Goal: Use online tool/utility: Utilize a website feature to perform a specific function

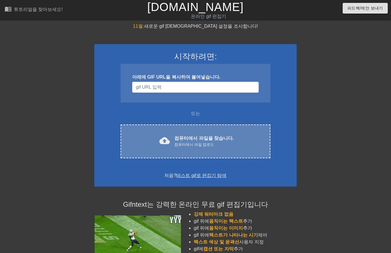
click at [209, 138] on font "컴퓨터에서 파일을 찾습니다." at bounding box center [203, 138] width 59 height 5
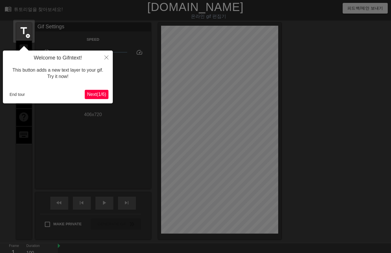
scroll to position [14, 0]
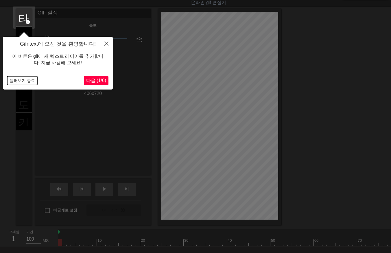
click at [28, 80] on button "둘러보기 종료" at bounding box center [22, 80] width 30 height 9
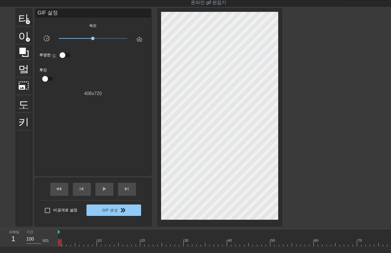
drag, startPoint x: 58, startPoint y: 242, endPoint x: 0, endPoint y: 230, distance: 59.8
click at [0, 230] on html "menu_book 튜토리얼을 찾아보세요! Gifntext.com 온라인 gif 편집기 피드백/제안 보내기 타이틀 add_circle 이미지 a…" at bounding box center [195, 136] width 391 height 301
drag, startPoint x: 63, startPoint y: 244, endPoint x: 65, endPoint y: 247, distance: 4.2
click at [65, 247] on div "10 20 30 40 50 60 70 80 90 100 110 120 130 140" at bounding box center [224, 238] width 333 height 17
click at [68, 244] on div at bounding box center [379, 243] width 642 height 7
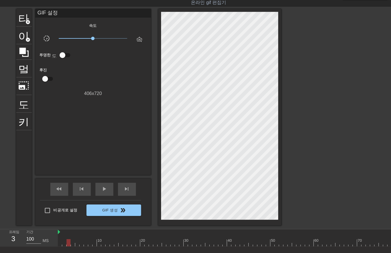
click at [73, 245] on div at bounding box center [379, 243] width 642 height 7
drag, startPoint x: 76, startPoint y: 243, endPoint x: 82, endPoint y: 246, distance: 6.5
click at [76, 244] on div at bounding box center [379, 243] width 642 height 7
click at [82, 243] on div at bounding box center [379, 243] width 642 height 7
click at [85, 245] on div at bounding box center [379, 243] width 642 height 7
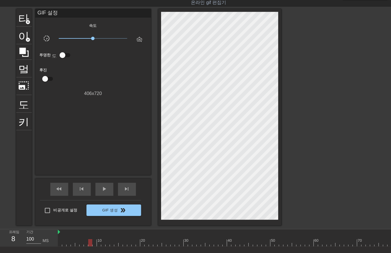
drag, startPoint x: 90, startPoint y: 243, endPoint x: 93, endPoint y: 244, distance: 3.9
click at [90, 244] on div at bounding box center [379, 243] width 642 height 7
click at [94, 244] on div at bounding box center [379, 243] width 642 height 7
drag, startPoint x: 99, startPoint y: 242, endPoint x: 103, endPoint y: 245, distance: 4.8
click at [100, 244] on div at bounding box center [379, 243] width 642 height 7
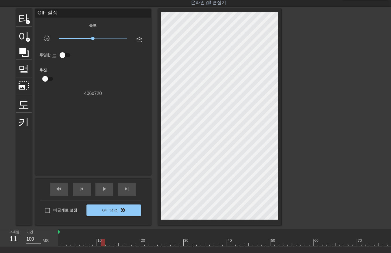
click at [103, 245] on div at bounding box center [379, 243] width 642 height 7
drag, startPoint x: 108, startPoint y: 243, endPoint x: 109, endPoint y: 246, distance: 3.5
click at [109, 246] on div at bounding box center [379, 243] width 642 height 7
click at [112, 245] on div at bounding box center [379, 243] width 642 height 7
click at [116, 244] on div at bounding box center [379, 243] width 642 height 7
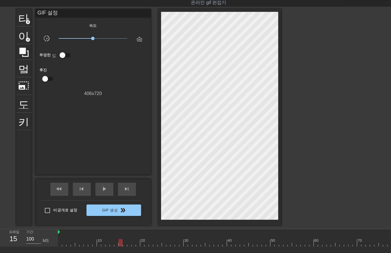
click at [119, 244] on div at bounding box center [379, 243] width 642 height 7
drag, startPoint x: 124, startPoint y: 242, endPoint x: 127, endPoint y: 246, distance: 4.7
click at [126, 246] on div at bounding box center [379, 243] width 642 height 7
drag, startPoint x: 128, startPoint y: 243, endPoint x: 129, endPoint y: 247, distance: 3.7
click at [129, 246] on div "10 20 30 40 50 60 70 80 90 100 110 120 130 140" at bounding box center [379, 238] width 642 height 17
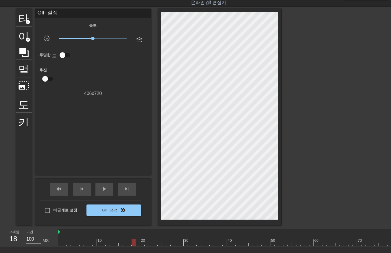
drag, startPoint x: 132, startPoint y: 241, endPoint x: 135, endPoint y: 245, distance: 4.2
click at [133, 243] on div at bounding box center [379, 243] width 642 height 7
click at [136, 242] on div at bounding box center [379, 243] width 642 height 7
drag, startPoint x: 142, startPoint y: 242, endPoint x: 146, endPoint y: 244, distance: 4.4
click at [143, 244] on div at bounding box center [379, 243] width 642 height 7
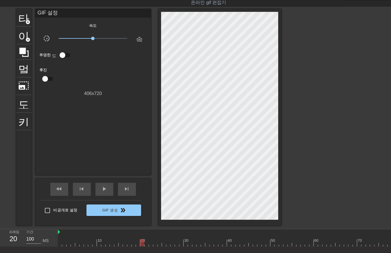
drag, startPoint x: 147, startPoint y: 242, endPoint x: 149, endPoint y: 246, distance: 4.5
click at [148, 245] on div at bounding box center [379, 243] width 642 height 7
drag, startPoint x: 151, startPoint y: 242, endPoint x: 152, endPoint y: 244, distance: 2.9
click at [151, 244] on div at bounding box center [379, 243] width 642 height 7
click at [155, 244] on div at bounding box center [379, 243] width 642 height 7
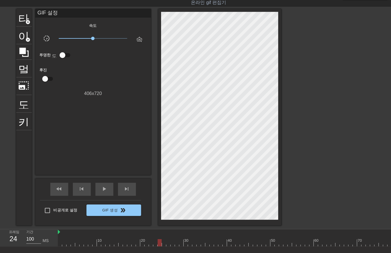
click at [160, 245] on div at bounding box center [379, 243] width 642 height 7
drag, startPoint x: 163, startPoint y: 242, endPoint x: 163, endPoint y: 245, distance: 3.5
click at [163, 245] on div at bounding box center [379, 243] width 642 height 7
click at [168, 244] on div at bounding box center [379, 243] width 642 height 7
click at [172, 244] on div at bounding box center [379, 243] width 642 height 7
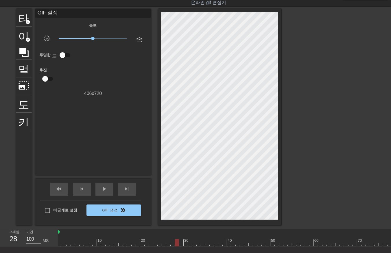
drag, startPoint x: 176, startPoint y: 244, endPoint x: 181, endPoint y: 244, distance: 5.0
click at [176, 244] on div at bounding box center [379, 243] width 642 height 7
click at [180, 244] on div at bounding box center [379, 243] width 642 height 7
drag, startPoint x: 186, startPoint y: 241, endPoint x: 185, endPoint y: 245, distance: 4.1
click at [185, 245] on div at bounding box center [379, 243] width 642 height 7
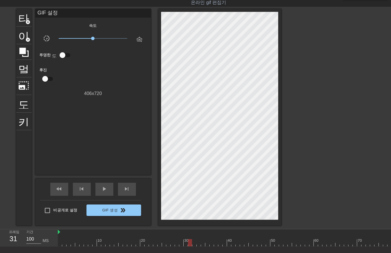
click at [190, 246] on div at bounding box center [379, 243] width 642 height 7
click at [193, 246] on div "10 20 30 40 50 60 70 80 90 100 110 120 130 140" at bounding box center [379, 238] width 642 height 17
click at [199, 245] on div at bounding box center [379, 243] width 642 height 7
drag, startPoint x: 202, startPoint y: 242, endPoint x: 205, endPoint y: 244, distance: 4.2
click at [202, 242] on div at bounding box center [379, 243] width 642 height 7
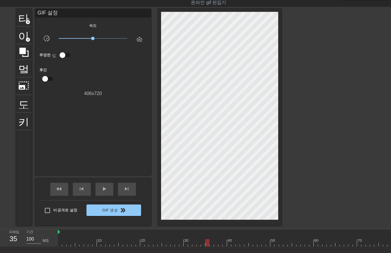
click at [207, 244] on div at bounding box center [379, 243] width 642 height 7
drag, startPoint x: 212, startPoint y: 244, endPoint x: 215, endPoint y: 245, distance: 3.4
click at [212, 245] on div at bounding box center [379, 243] width 642 height 7
click at [215, 245] on div at bounding box center [379, 243] width 642 height 7
click at [220, 244] on div at bounding box center [379, 243] width 642 height 7
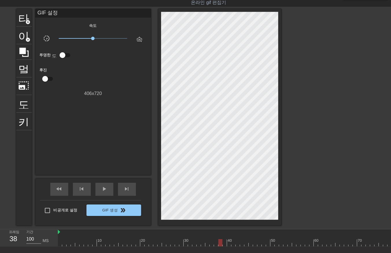
drag, startPoint x: 224, startPoint y: 242, endPoint x: 226, endPoint y: 245, distance: 3.5
click at [224, 244] on div at bounding box center [379, 243] width 642 height 7
click at [229, 244] on div at bounding box center [379, 243] width 642 height 7
click at [233, 244] on div at bounding box center [379, 243] width 642 height 7
drag, startPoint x: 237, startPoint y: 243, endPoint x: 240, endPoint y: 247, distance: 5.2
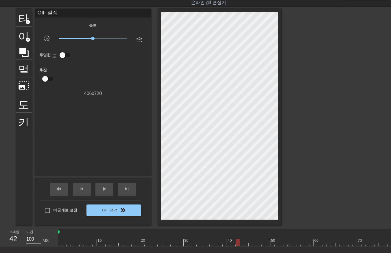
click at [238, 244] on div at bounding box center [379, 243] width 642 height 7
drag, startPoint x: 242, startPoint y: 242, endPoint x: 244, endPoint y: 247, distance: 5.3
click at [244, 245] on div at bounding box center [379, 243] width 642 height 7
drag, startPoint x: 247, startPoint y: 241, endPoint x: 247, endPoint y: 245, distance: 4.1
click at [247, 245] on div at bounding box center [379, 243] width 642 height 7
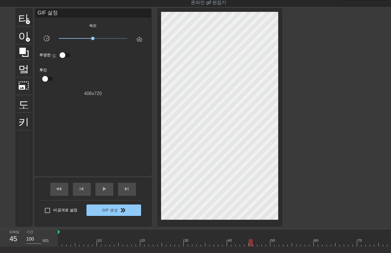
drag, startPoint x: 250, startPoint y: 244, endPoint x: 255, endPoint y: 246, distance: 5.7
click at [251, 246] on div at bounding box center [379, 243] width 642 height 7
drag, startPoint x: 255, startPoint y: 242, endPoint x: 256, endPoint y: 247, distance: 5.2
click at [255, 245] on div at bounding box center [379, 243] width 642 height 7
drag, startPoint x: 259, startPoint y: 242, endPoint x: 261, endPoint y: 245, distance: 3.2
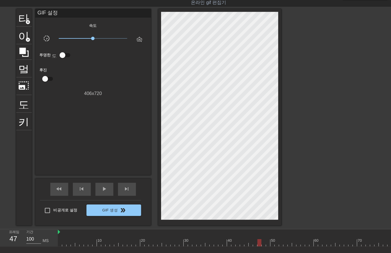
click at [260, 244] on div at bounding box center [379, 243] width 642 height 7
drag, startPoint x: 264, startPoint y: 242, endPoint x: 265, endPoint y: 246, distance: 4.3
click at [265, 246] on div at bounding box center [379, 243] width 642 height 7
drag, startPoint x: 267, startPoint y: 242, endPoint x: 269, endPoint y: 244, distance: 3.5
click at [268, 244] on div at bounding box center [379, 243] width 642 height 7
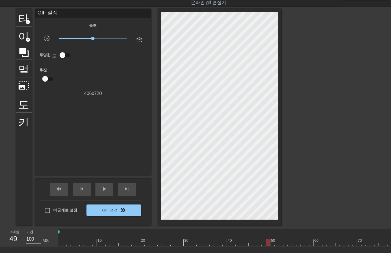
click at [272, 242] on div at bounding box center [379, 243] width 642 height 7
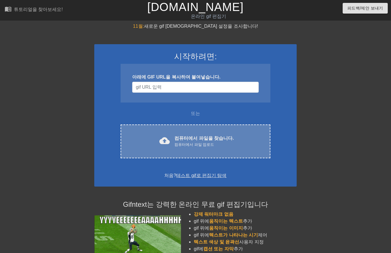
click at [213, 141] on font "컴퓨터에서 파일을 찾습니다." at bounding box center [203, 138] width 59 height 5
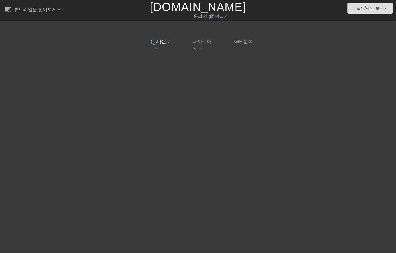
drag, startPoint x: 356, startPoint y: 35, endPoint x: 356, endPoint y: 38, distance: 3.5
click at [356, 37] on div "done 다운로드 done 페이지에 로드 done GIF 분석" at bounding box center [198, 110] width 396 height 174
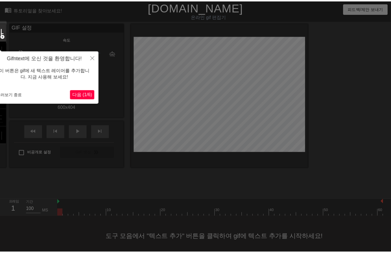
scroll to position [4, 0]
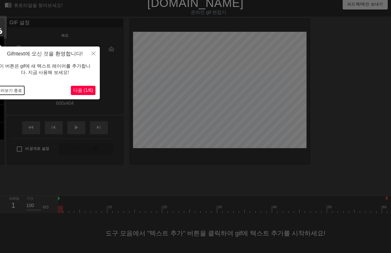
click at [17, 89] on button "둘러보기 종료" at bounding box center [9, 90] width 30 height 9
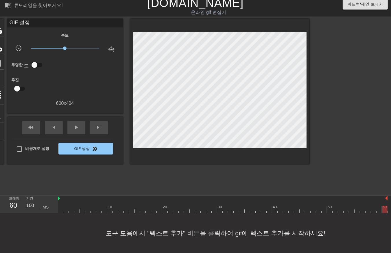
drag, startPoint x: 60, startPoint y: 209, endPoint x: 349, endPoint y: 221, distance: 289.2
click at [391, 232] on html "menu_book 튜토리얼을 찾아보세요! [DOMAIN_NAME] 온라인 gif 편집기 피드백/제안 보내기 타이틀 add_circle 이미지 …" at bounding box center [195, 125] width 391 height 258
click at [77, 126] on span "play_arrow" at bounding box center [76, 127] width 7 height 7
drag, startPoint x: 76, startPoint y: 131, endPoint x: 78, endPoint y: 150, distance: 18.3
click at [77, 132] on div "일시 중지" at bounding box center [76, 127] width 18 height 13
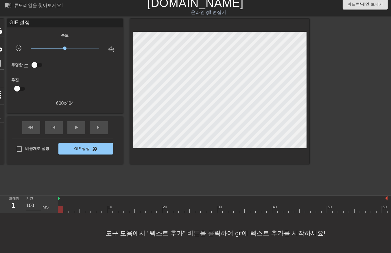
click at [62, 213] on div "10 20 30 40 50 60" at bounding box center [223, 204] width 330 height 17
drag, startPoint x: 65, startPoint y: 212, endPoint x: 68, endPoint y: 213, distance: 3.1
click at [66, 212] on div at bounding box center [223, 209] width 330 height 7
click at [71, 212] on div at bounding box center [223, 209] width 330 height 7
click at [77, 212] on div at bounding box center [223, 209] width 330 height 7
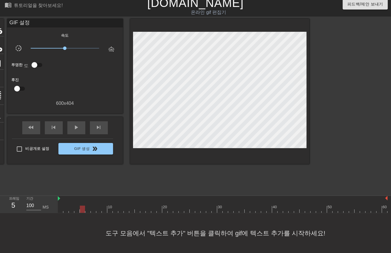
click at [82, 213] on div at bounding box center [223, 209] width 330 height 7
click at [86, 211] on div at bounding box center [223, 209] width 330 height 7
click at [92, 211] on div at bounding box center [223, 209] width 330 height 7
drag, startPoint x: 98, startPoint y: 209, endPoint x: 105, endPoint y: 213, distance: 8.0
click at [100, 211] on div at bounding box center [223, 209] width 330 height 7
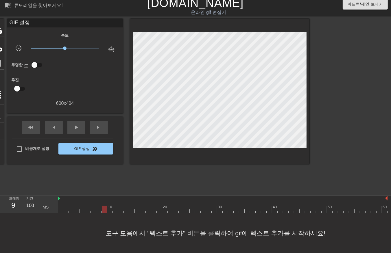
drag, startPoint x: 103, startPoint y: 209, endPoint x: 109, endPoint y: 214, distance: 7.6
click at [105, 211] on div at bounding box center [223, 209] width 330 height 7
drag, startPoint x: 109, startPoint y: 211, endPoint x: 114, endPoint y: 215, distance: 6.0
click at [110, 213] on div "menu_book 튜토리얼을 찾아보세요! [DOMAIN_NAME] 온라인 gif 편집기 피드백/제안 보내기 타이틀 add_circle 이미지 …" at bounding box center [195, 125] width 391 height 258
drag, startPoint x: 113, startPoint y: 209, endPoint x: 116, endPoint y: 212, distance: 3.9
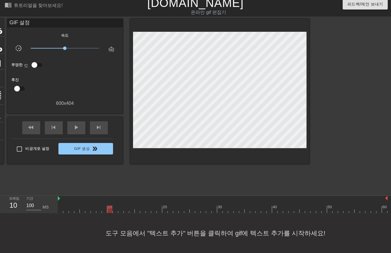
click at [115, 212] on div at bounding box center [223, 209] width 330 height 7
click at [120, 210] on div at bounding box center [223, 209] width 330 height 7
drag, startPoint x: 125, startPoint y: 209, endPoint x: 128, endPoint y: 212, distance: 4.5
click at [125, 210] on div at bounding box center [223, 209] width 330 height 7
drag, startPoint x: 131, startPoint y: 208, endPoint x: 134, endPoint y: 213, distance: 5.6
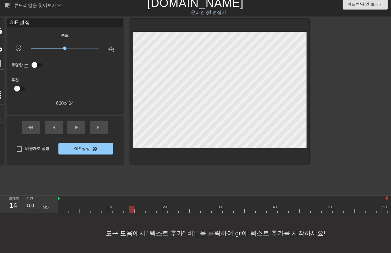
click at [132, 211] on div at bounding box center [223, 209] width 330 height 7
drag, startPoint x: 138, startPoint y: 210, endPoint x: 145, endPoint y: 218, distance: 9.9
click at [140, 213] on div "menu_book 튜토리얼을 찾아보세요! [DOMAIN_NAME] 온라인 gif 편집기 피드백/제안 보내기 타이틀 add_circle 이미지 …" at bounding box center [195, 125] width 391 height 258
drag, startPoint x: 143, startPoint y: 210, endPoint x: 145, endPoint y: 213, distance: 4.2
click at [145, 213] on div "menu_book 튜토리얼을 찾아보세요! [DOMAIN_NAME] 온라인 gif 편집기 피드백/제안 보내기 타이틀 add_circle 이미지 …" at bounding box center [195, 125] width 391 height 258
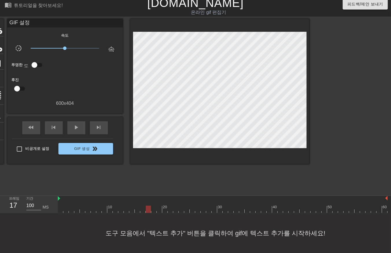
click at [148, 212] on div at bounding box center [223, 209] width 330 height 7
drag, startPoint x: 152, startPoint y: 210, endPoint x: 154, endPoint y: 213, distance: 3.4
click at [152, 212] on div at bounding box center [223, 209] width 330 height 7
drag, startPoint x: 158, startPoint y: 209, endPoint x: 162, endPoint y: 213, distance: 6.4
click at [160, 211] on div at bounding box center [223, 209] width 330 height 7
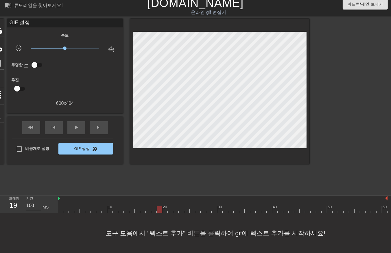
click at [163, 210] on div at bounding box center [223, 209] width 330 height 7
click at [171, 209] on div at bounding box center [223, 209] width 330 height 7
drag, startPoint x: 176, startPoint y: 209, endPoint x: 181, endPoint y: 213, distance: 5.9
click at [178, 212] on div at bounding box center [223, 209] width 330 height 7
drag, startPoint x: 181, startPoint y: 209, endPoint x: 186, endPoint y: 213, distance: 6.3
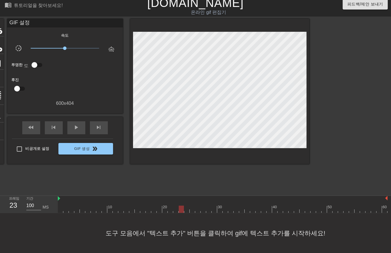
click at [183, 213] on div "menu_book 튜토리얼을 찾아보세요! [DOMAIN_NAME] 온라인 gif 편집기 피드백/제안 보내기 타이틀 add_circle 이미지 …" at bounding box center [195, 125] width 391 height 258
drag, startPoint x: 186, startPoint y: 208, endPoint x: 187, endPoint y: 212, distance: 4.8
click at [187, 212] on div at bounding box center [223, 209] width 330 height 7
drag, startPoint x: 192, startPoint y: 209, endPoint x: 194, endPoint y: 213, distance: 4.5
click at [192, 212] on div at bounding box center [223, 209] width 330 height 7
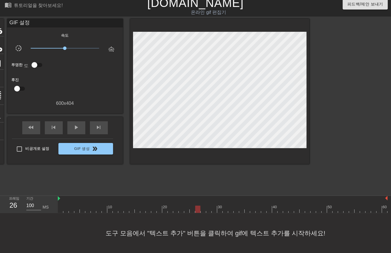
drag, startPoint x: 197, startPoint y: 210, endPoint x: 200, endPoint y: 212, distance: 3.5
click at [198, 211] on div at bounding box center [223, 209] width 330 height 7
drag, startPoint x: 204, startPoint y: 212, endPoint x: 209, endPoint y: 215, distance: 5.6
click at [205, 213] on div "menu_book 튜토리얼을 찾아보세요! [DOMAIN_NAME] 온라인 gif 편집기 피드백/제안 보내기 타이틀 add_circle 이미지 …" at bounding box center [195, 125] width 391 height 258
drag, startPoint x: 208, startPoint y: 210, endPoint x: 213, endPoint y: 214, distance: 6.1
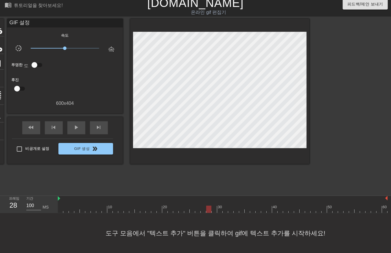
click at [209, 213] on div "menu_book 튜토리얼을 찾아보세요! [DOMAIN_NAME] 온라인 gif 편집기 피드백/제안 보내기 타이틀 add_circle 이미지 …" at bounding box center [195, 125] width 391 height 258
drag, startPoint x: 213, startPoint y: 210, endPoint x: 217, endPoint y: 213, distance: 4.8
click at [214, 213] on div "10 20 30 40 50 60" at bounding box center [223, 204] width 330 height 17
drag, startPoint x: 218, startPoint y: 209, endPoint x: 224, endPoint y: 213, distance: 6.4
click at [219, 210] on div at bounding box center [223, 209] width 330 height 7
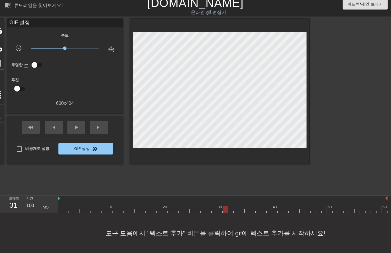
click at [225, 212] on div at bounding box center [223, 209] width 330 height 7
click at [232, 213] on div at bounding box center [223, 209] width 330 height 7
drag, startPoint x: 236, startPoint y: 211, endPoint x: 240, endPoint y: 213, distance: 3.9
click at [237, 213] on div "menu_book 튜토리얼을 찾아보세요! [DOMAIN_NAME] 온라인 gif 편집기 피드백/제안 보내기 타이틀 add_circle 이미지 …" at bounding box center [195, 125] width 391 height 258
drag, startPoint x: 241, startPoint y: 210, endPoint x: 246, endPoint y: 213, distance: 6.2
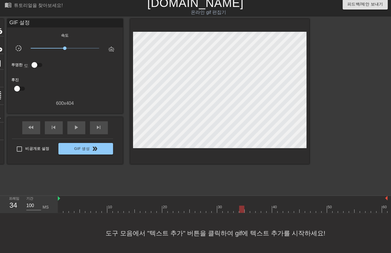
click at [241, 212] on div at bounding box center [223, 209] width 330 height 7
drag, startPoint x: 247, startPoint y: 210, endPoint x: 248, endPoint y: 213, distance: 3.2
click at [247, 213] on div "menu_book 튜토리얼을 찾아보세요! [DOMAIN_NAME] 온라인 gif 편집기 피드백/제안 보내기 타이틀 add_circle 이미지 …" at bounding box center [195, 125] width 391 height 258
drag, startPoint x: 252, startPoint y: 209, endPoint x: 255, endPoint y: 210, distance: 3.6
click at [253, 210] on div at bounding box center [223, 209] width 330 height 7
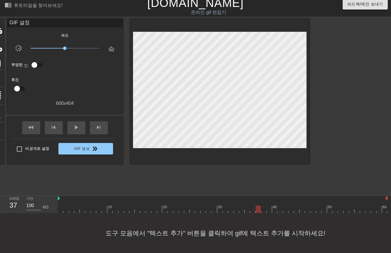
drag, startPoint x: 259, startPoint y: 209, endPoint x: 258, endPoint y: 212, distance: 3.1
click at [259, 210] on div at bounding box center [223, 209] width 330 height 7
drag, startPoint x: 264, startPoint y: 209, endPoint x: 268, endPoint y: 212, distance: 4.6
click at [266, 212] on div at bounding box center [223, 209] width 330 height 7
drag, startPoint x: 267, startPoint y: 208, endPoint x: 268, endPoint y: 212, distance: 3.8
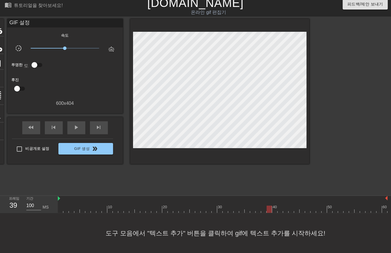
click at [267, 212] on div at bounding box center [223, 209] width 330 height 7
drag, startPoint x: 274, startPoint y: 209, endPoint x: 278, endPoint y: 212, distance: 5.1
click at [276, 212] on div at bounding box center [223, 209] width 330 height 7
click at [279, 212] on div at bounding box center [223, 209] width 330 height 7
click at [286, 213] on div "menu_book 튜토리얼을 찾아보세요! [DOMAIN_NAME] 온라인 gif 편집기 피드백/제안 보내기 타이틀 add_circle 이미지 …" at bounding box center [195, 125] width 391 height 258
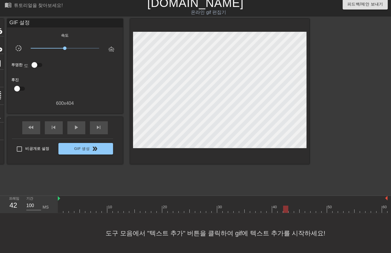
click at [290, 211] on div at bounding box center [223, 209] width 330 height 7
drag, startPoint x: 294, startPoint y: 209, endPoint x: 299, endPoint y: 212, distance: 5.0
click at [295, 210] on div at bounding box center [223, 209] width 330 height 7
click at [302, 212] on div at bounding box center [223, 209] width 330 height 7
drag
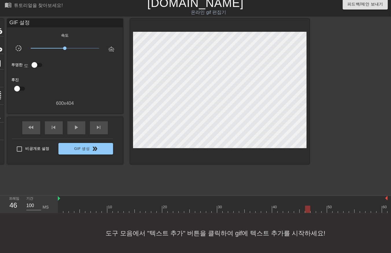
click at [308, 212] on div at bounding box center [223, 209] width 330 height 7
click at [313, 211] on div at bounding box center [223, 209] width 330 height 7
click at [318, 211] on div at bounding box center [223, 209] width 330 height 7
click at [325, 211] on div at bounding box center [223, 209] width 330 height 7
click at [329, 211] on div at bounding box center [223, 209] width 330 height 7
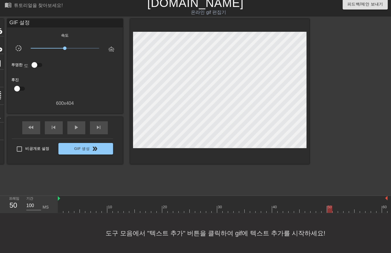
click at [337, 212] on div at bounding box center [223, 209] width 330 height 7
click at [341, 212] on div at bounding box center [223, 209] width 330 height 7
click at [346, 213] on div "menu_book 튜토리얼을 찾아보세요! [DOMAIN_NAME] 온라인 gif 편집기 피드백/제안 보내기 타이틀 add_circle 이미지 …" at bounding box center [195, 125] width 391 height 258
click at [352, 213] on div "10 20 30 40 50 60" at bounding box center [223, 204] width 330 height 17
click at [357, 213] on div "menu_book 튜토리얼을 찾아보세요! [DOMAIN_NAME] 온라인 gif 편집기 피드백/제안 보내기 타이틀 add_circle 이미지 …" at bounding box center [195, 125] width 391 height 258
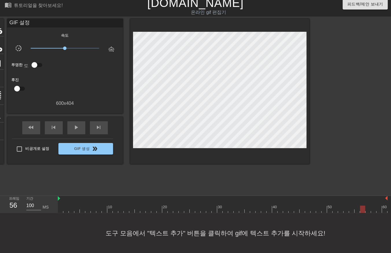
click at [363, 212] on div at bounding box center [223, 209] width 330 height 7
click at [368, 213] on div "menu_book 튜토리얼을 찾아보세요! [DOMAIN_NAME] 온라인 gif 편집기 피드백/제안 보내기 타이틀 add_circle 이미지 …" at bounding box center [195, 125] width 391 height 258
click at [373, 213] on div "menu_book 튜토리얼을 찾아보세요! [DOMAIN_NAME] 온라인 gif 편집기 피드백/제안 보내기 타이틀 add_circle 이미지 …" at bounding box center [195, 125] width 391 height 258
click at [378, 213] on div at bounding box center [223, 209] width 330 height 7
click at [383, 212] on div at bounding box center [223, 209] width 330 height 7
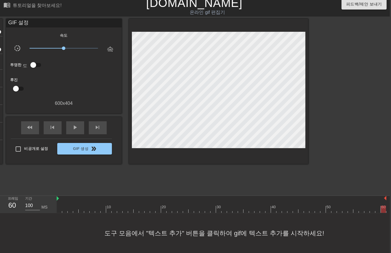
scroll to position [4, 12]
